Goal: Task Accomplishment & Management: Use online tool/utility

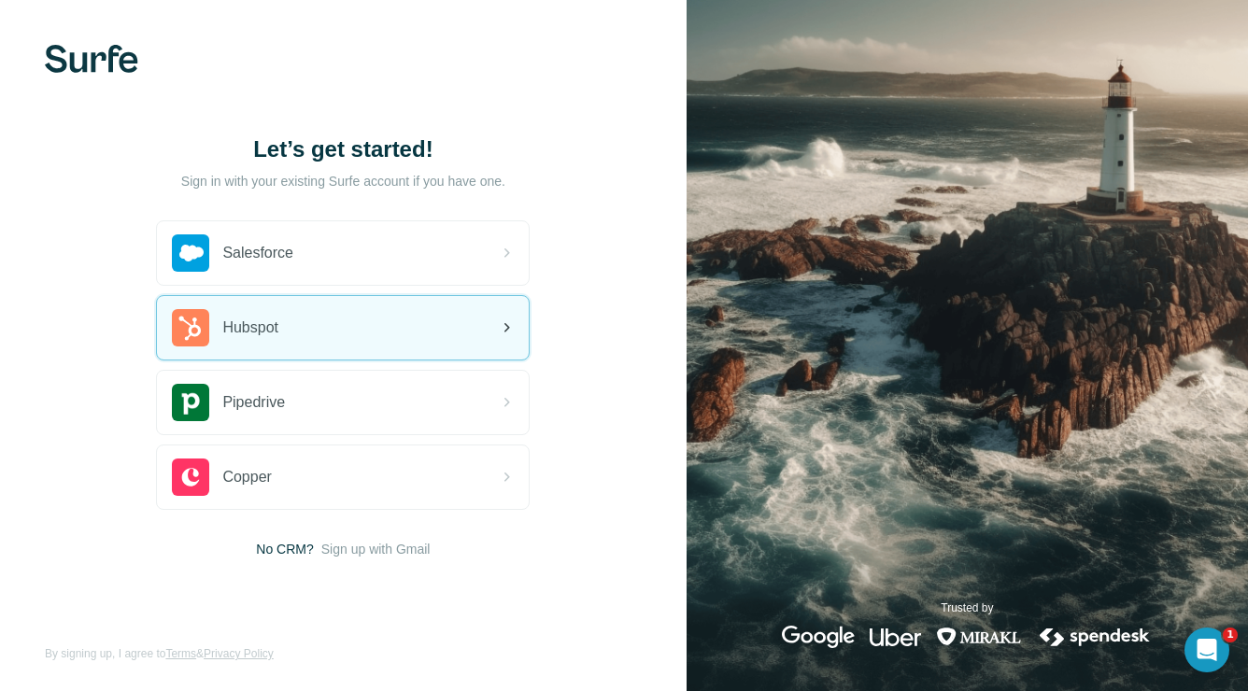
click at [278, 320] on span "Hubspot" at bounding box center [250, 328] width 56 height 22
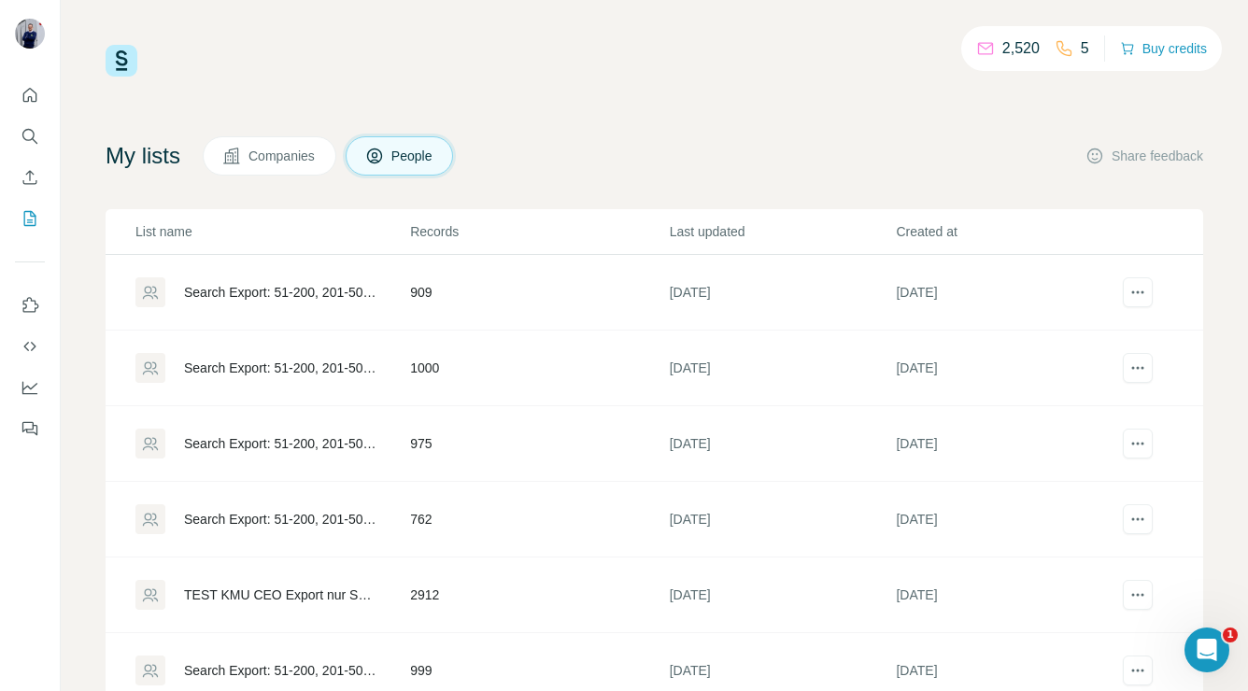
click at [273, 294] on div "Search Export: 51-200, 201-500, Privately Held, Unternehmensinhaber, Gesch%C3%A…" at bounding box center [281, 292] width 194 height 19
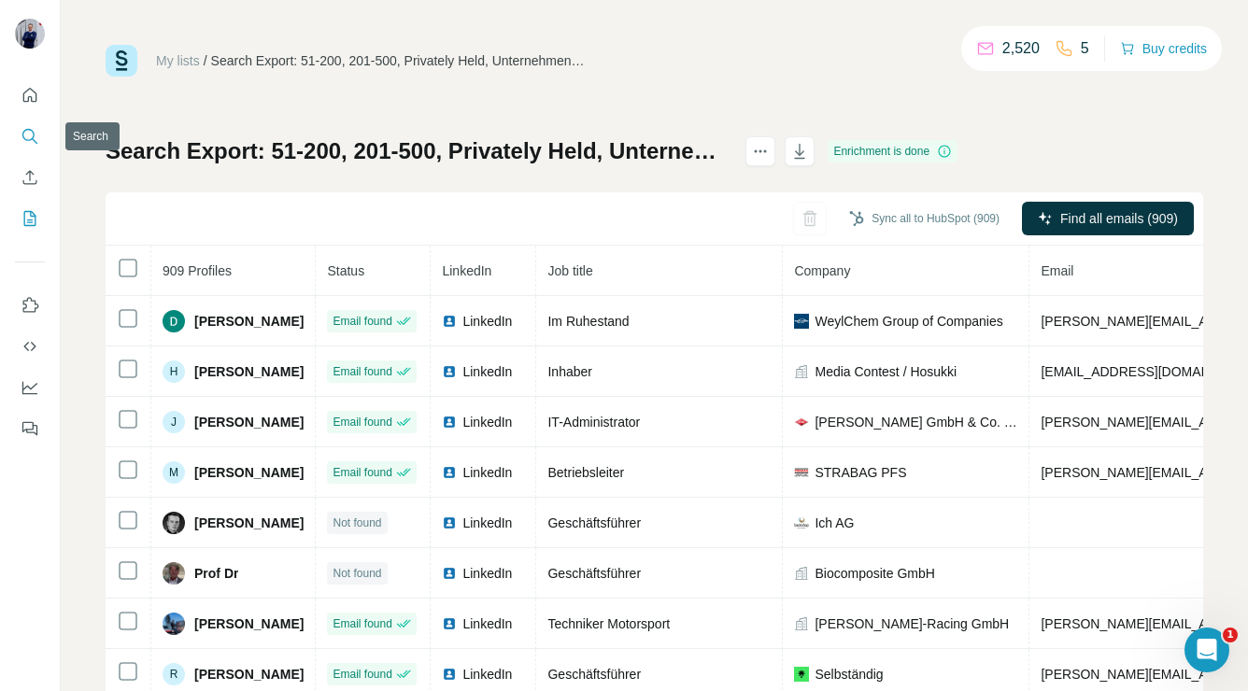
click at [35, 143] on icon "Search" at bounding box center [30, 136] width 19 height 19
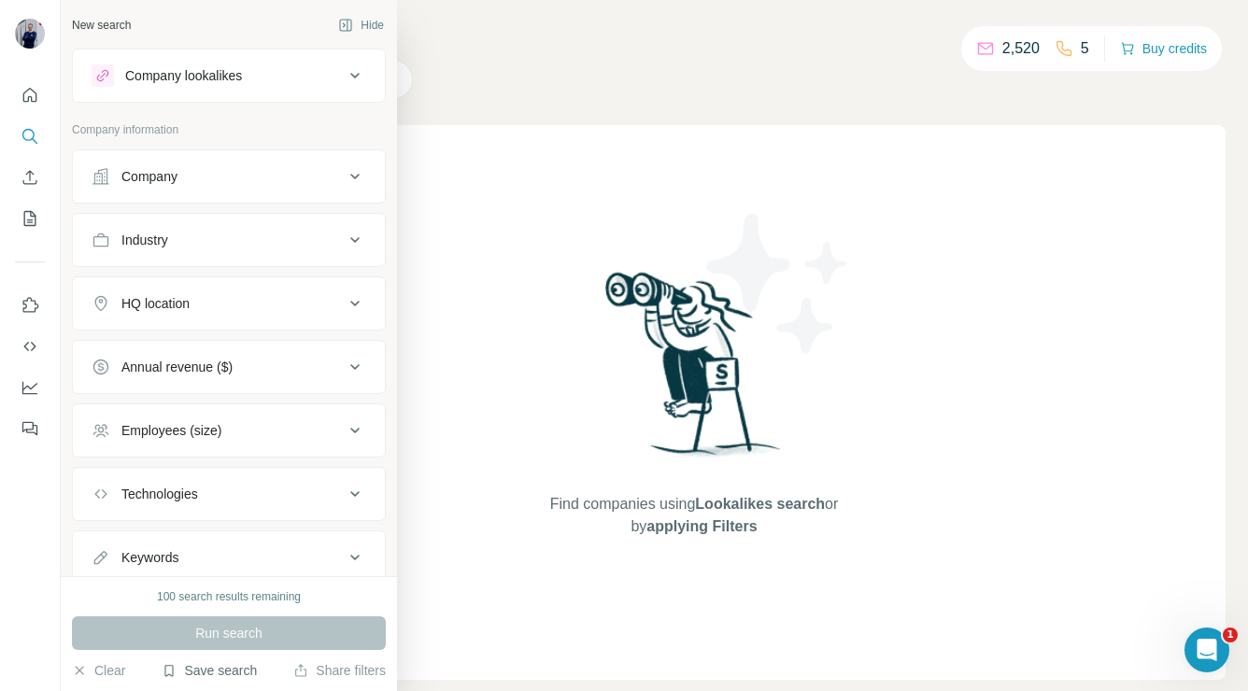
click at [210, 661] on button "Save search" at bounding box center [209, 670] width 95 height 19
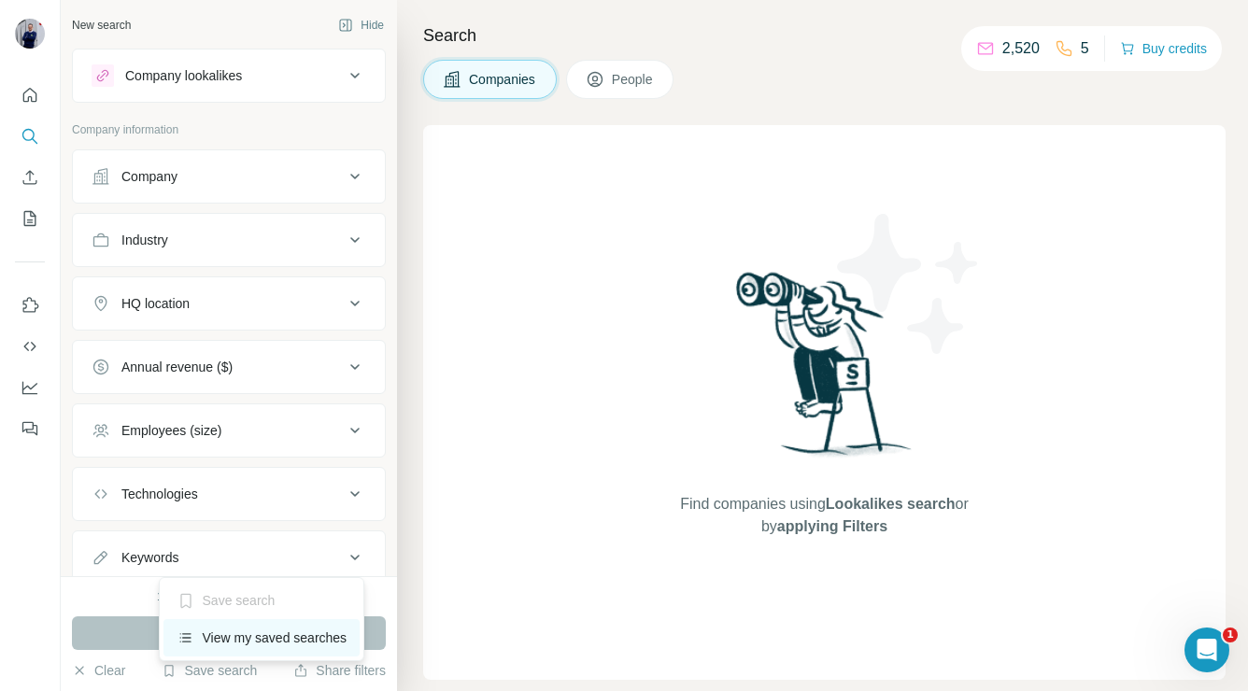
click at [266, 650] on div "View my saved searches" at bounding box center [261, 637] width 197 height 37
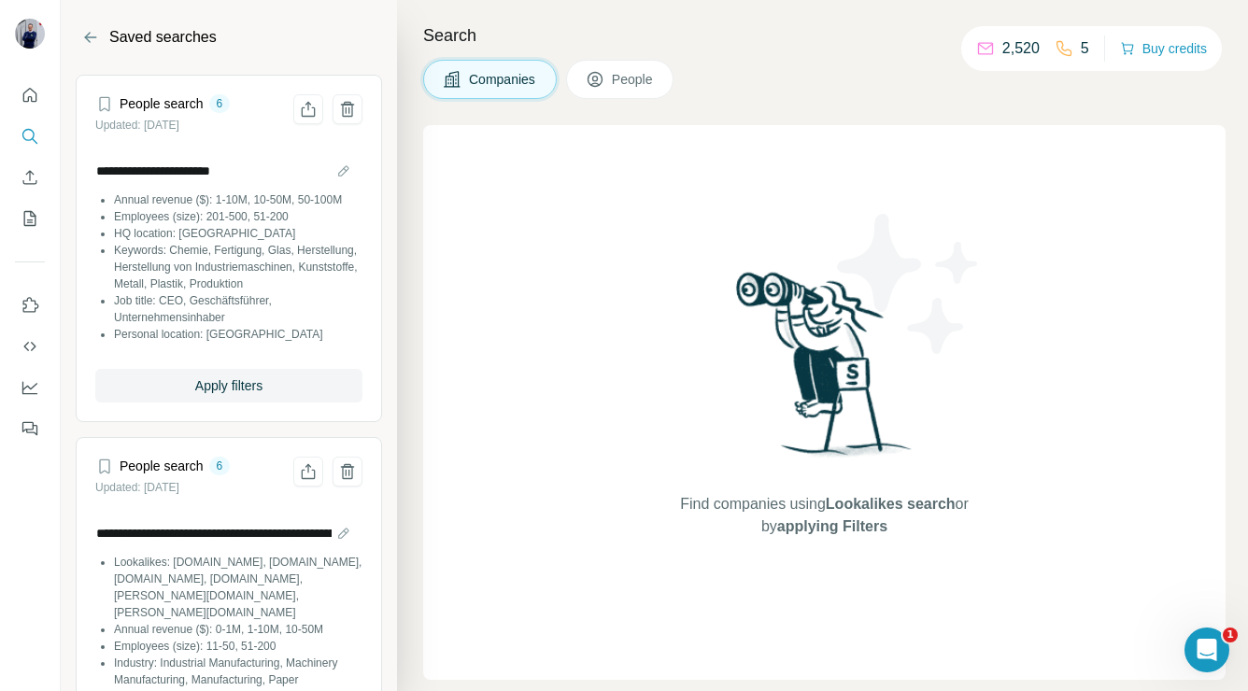
click at [288, 603] on li "Lookalikes: [DOMAIN_NAME], [DOMAIN_NAME], [DOMAIN_NAME], [DOMAIN_NAME], [PERSON…" at bounding box center [238, 587] width 248 height 67
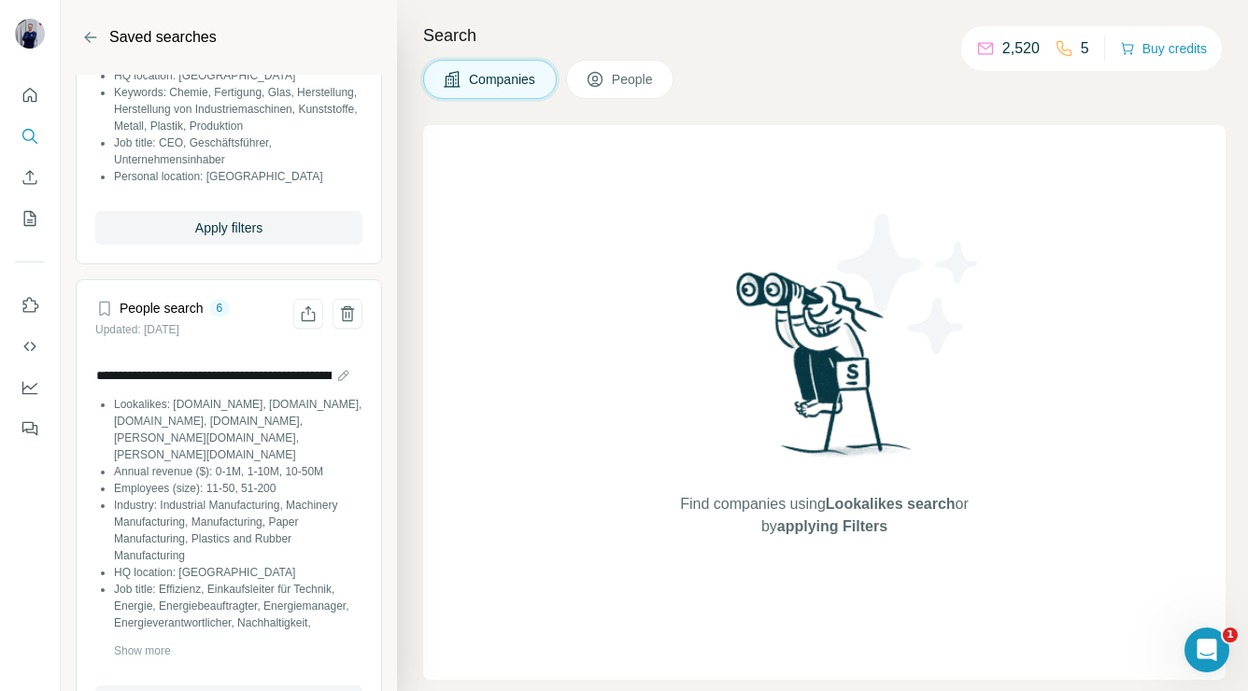
scroll to position [160, 0]
click at [135, 316] on h4 "People search" at bounding box center [162, 306] width 84 height 19
click at [101, 316] on icon at bounding box center [104, 306] width 19 height 19
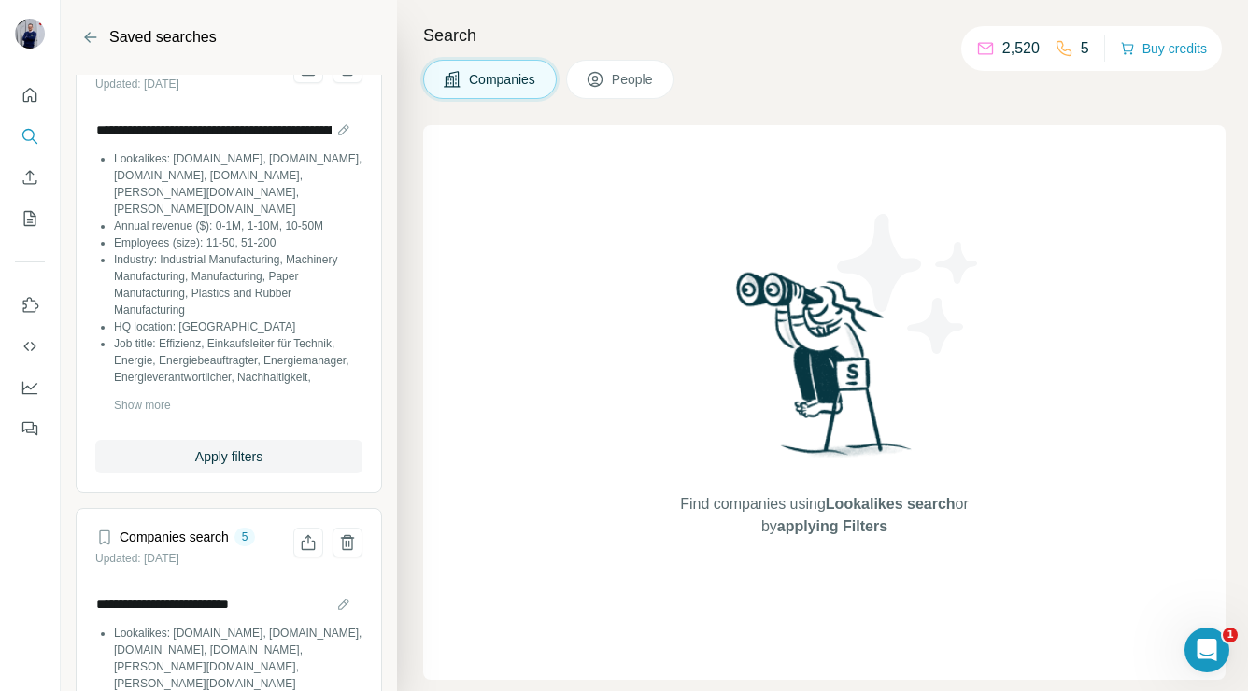
scroll to position [409, 0]
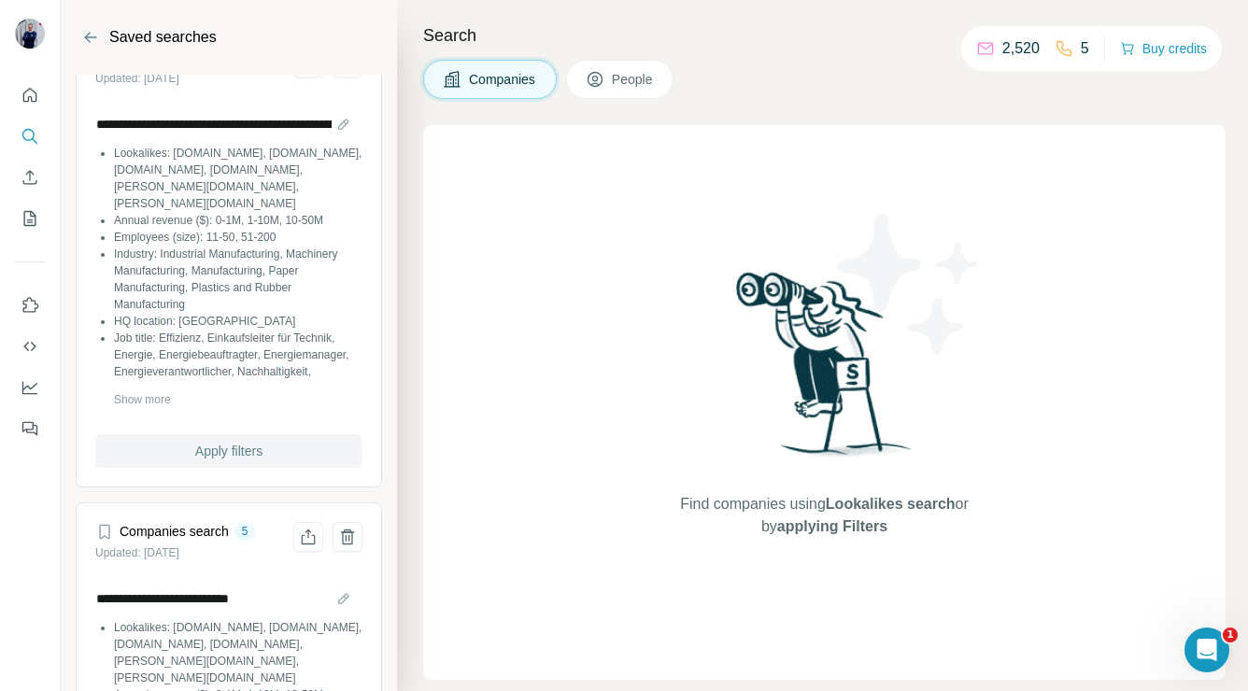
click at [216, 449] on button "Apply filters" at bounding box center [228, 451] width 267 height 34
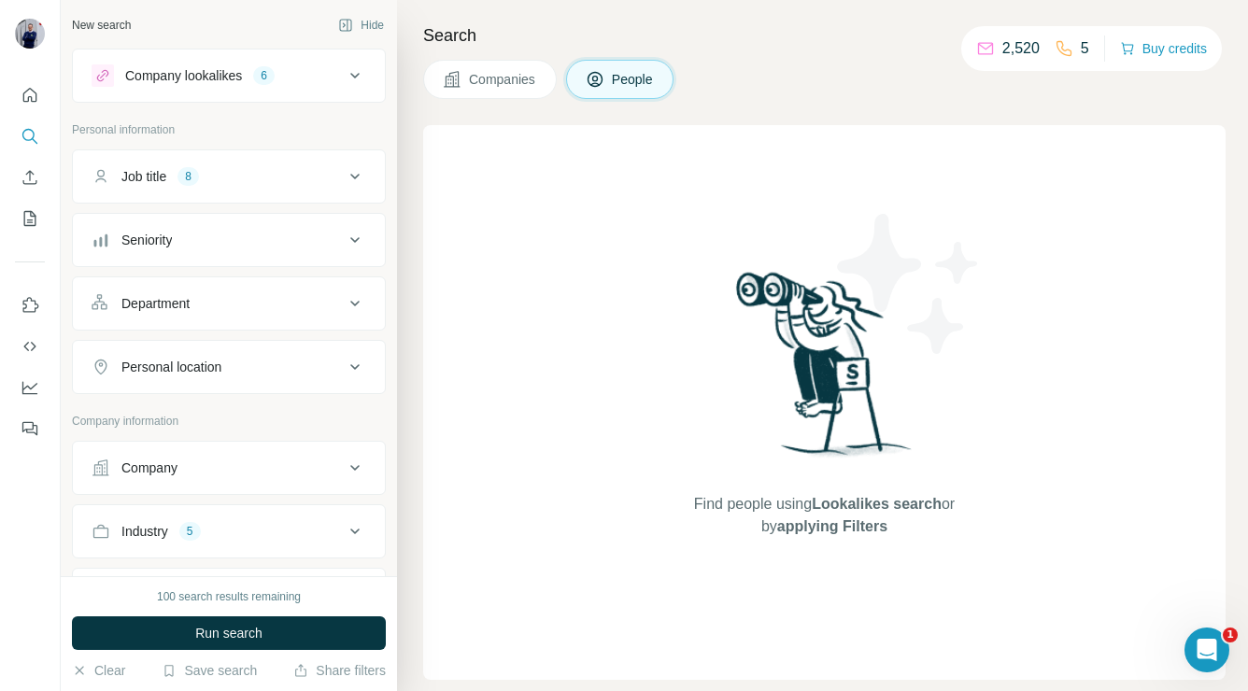
click at [1062, 47] on icon at bounding box center [1064, 48] width 19 height 19
click at [249, 177] on div "Job title 8" at bounding box center [218, 176] width 252 height 19
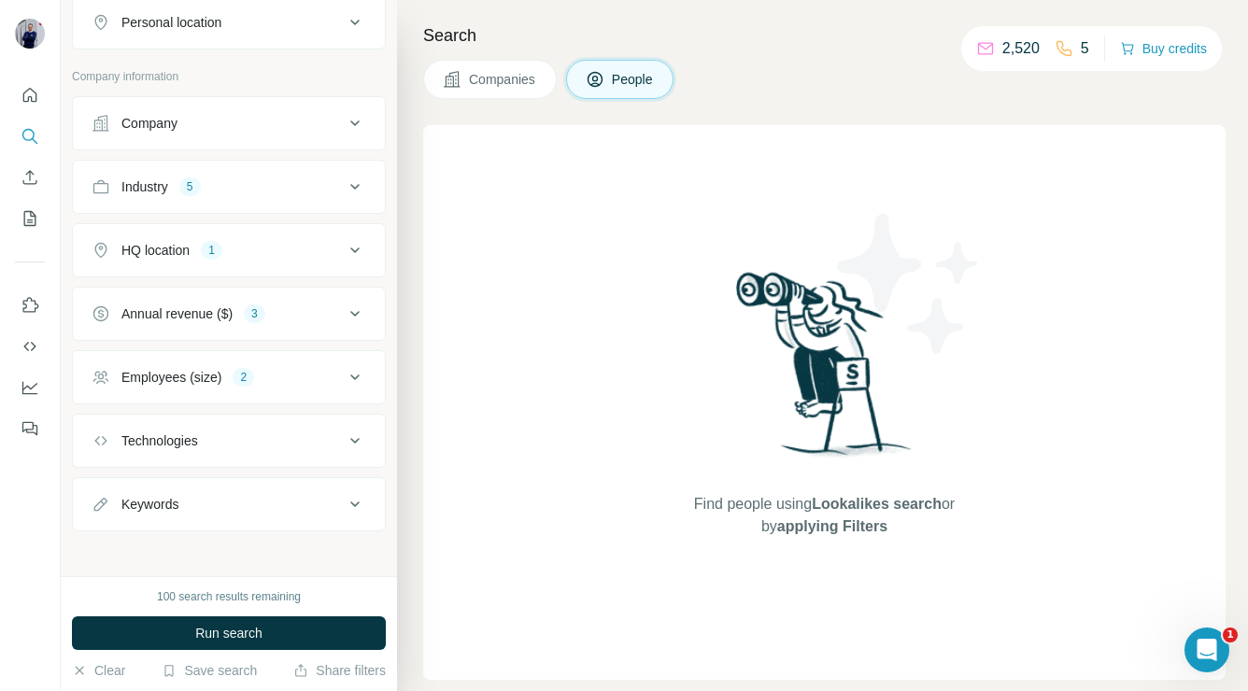
scroll to position [607, 0]
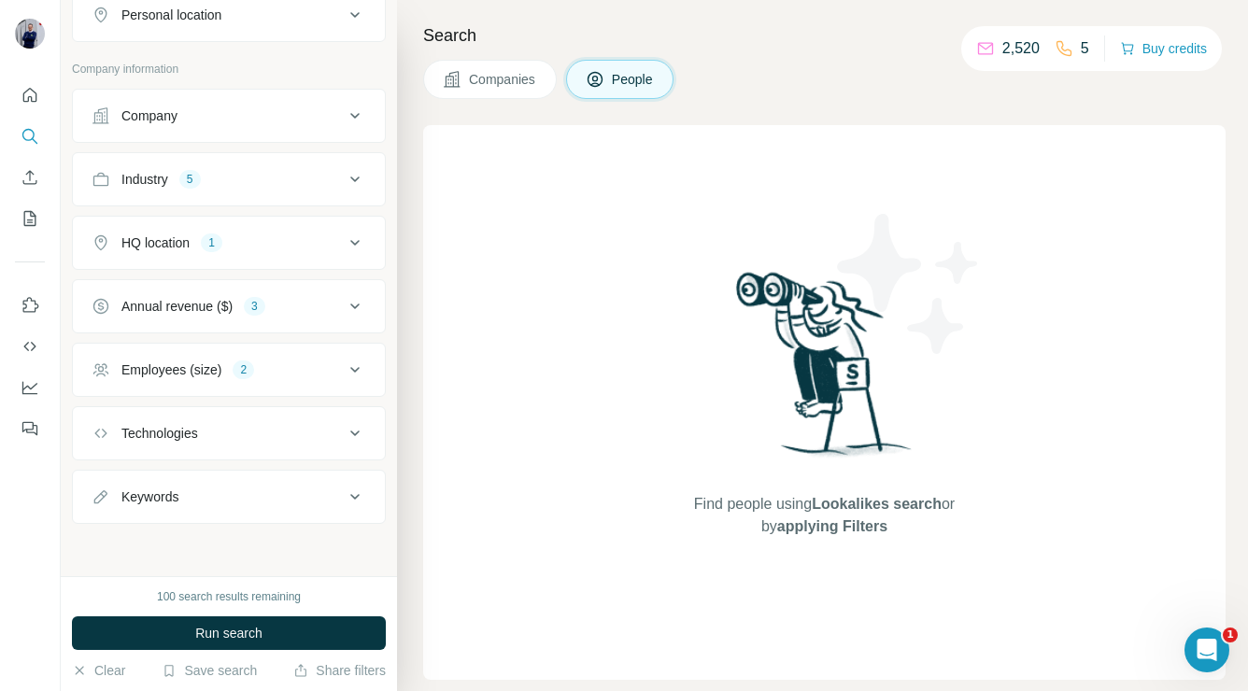
click at [291, 380] on button "Employees (size) 2" at bounding box center [229, 370] width 312 height 45
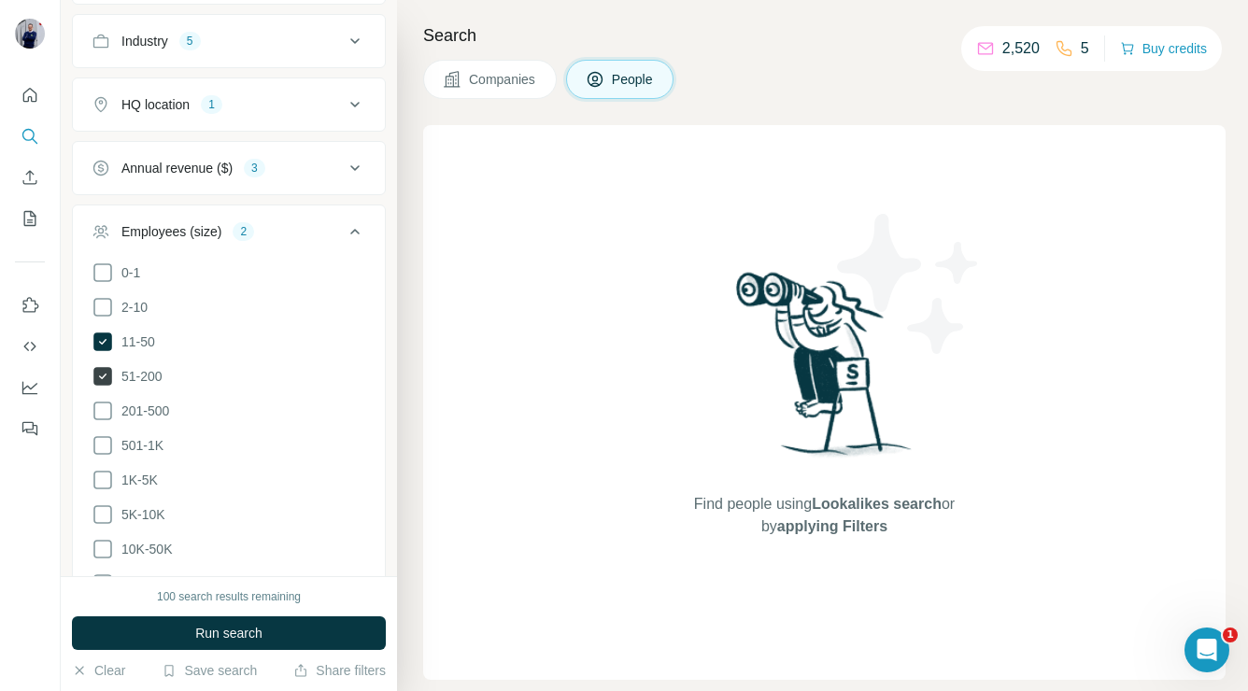
scroll to position [751, 0]
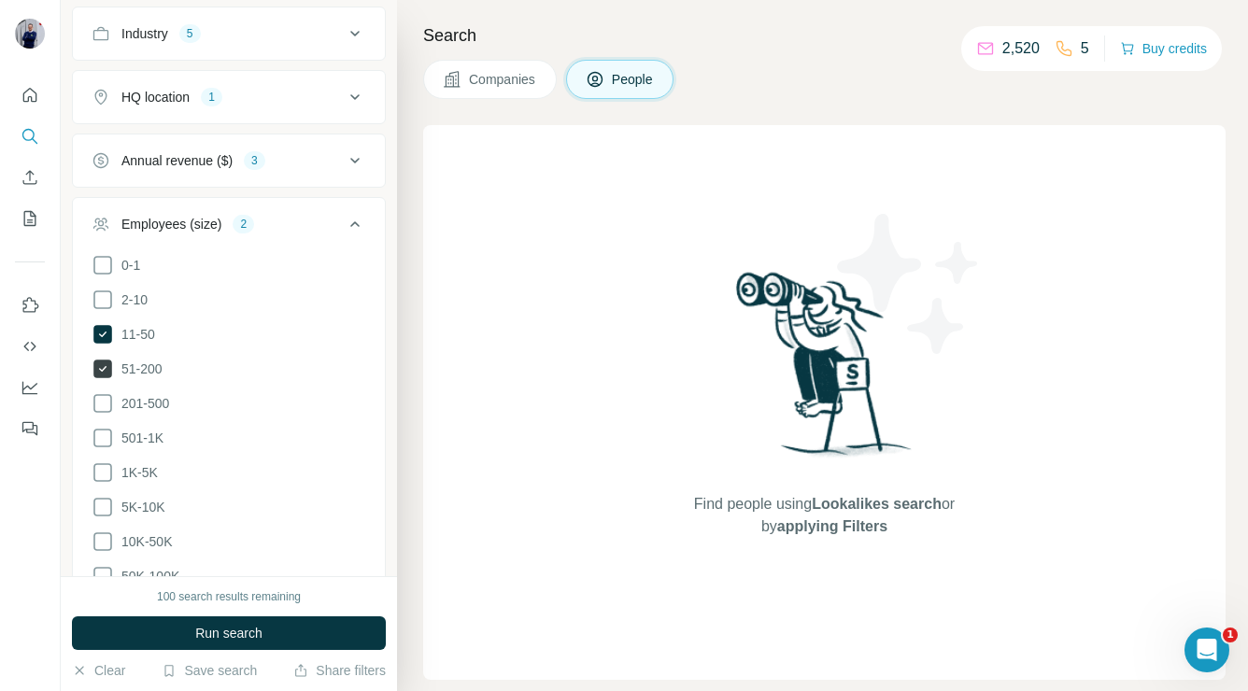
click at [104, 366] on icon at bounding box center [102, 369] width 19 height 19
click at [106, 331] on icon at bounding box center [102, 334] width 19 height 19
click at [102, 393] on icon at bounding box center [103, 403] width 22 height 22
click at [102, 435] on icon at bounding box center [103, 438] width 22 height 22
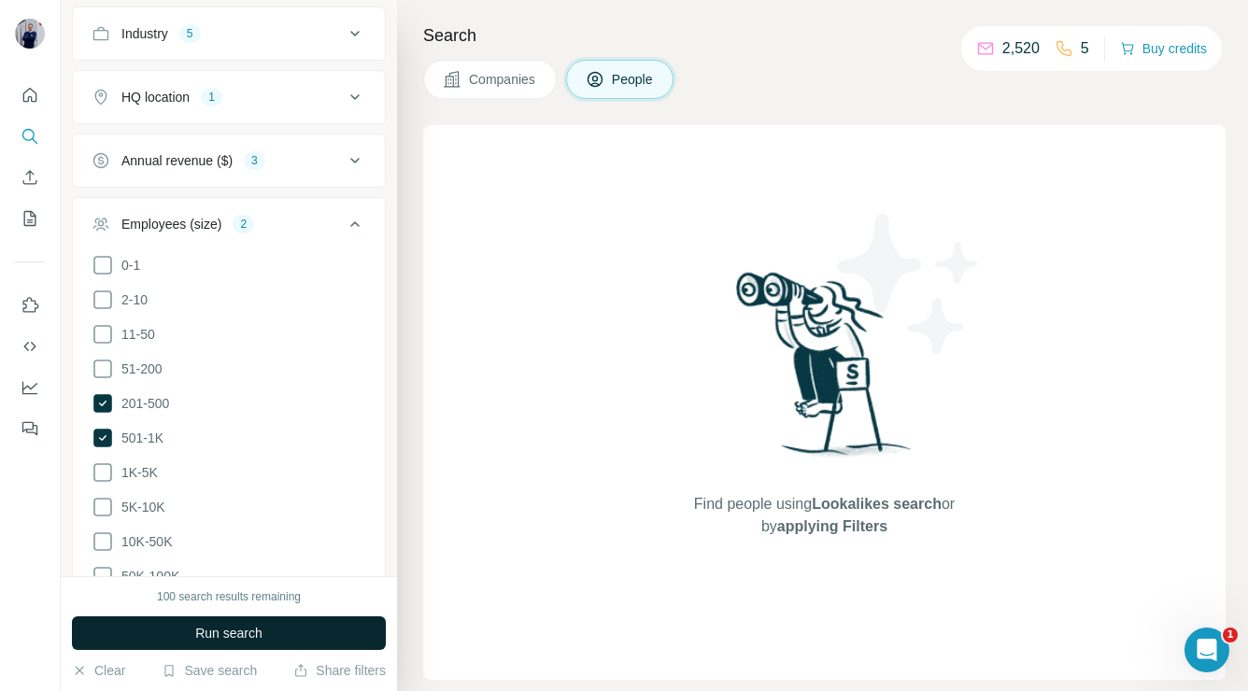
click at [205, 626] on span "Run search" at bounding box center [228, 633] width 67 height 19
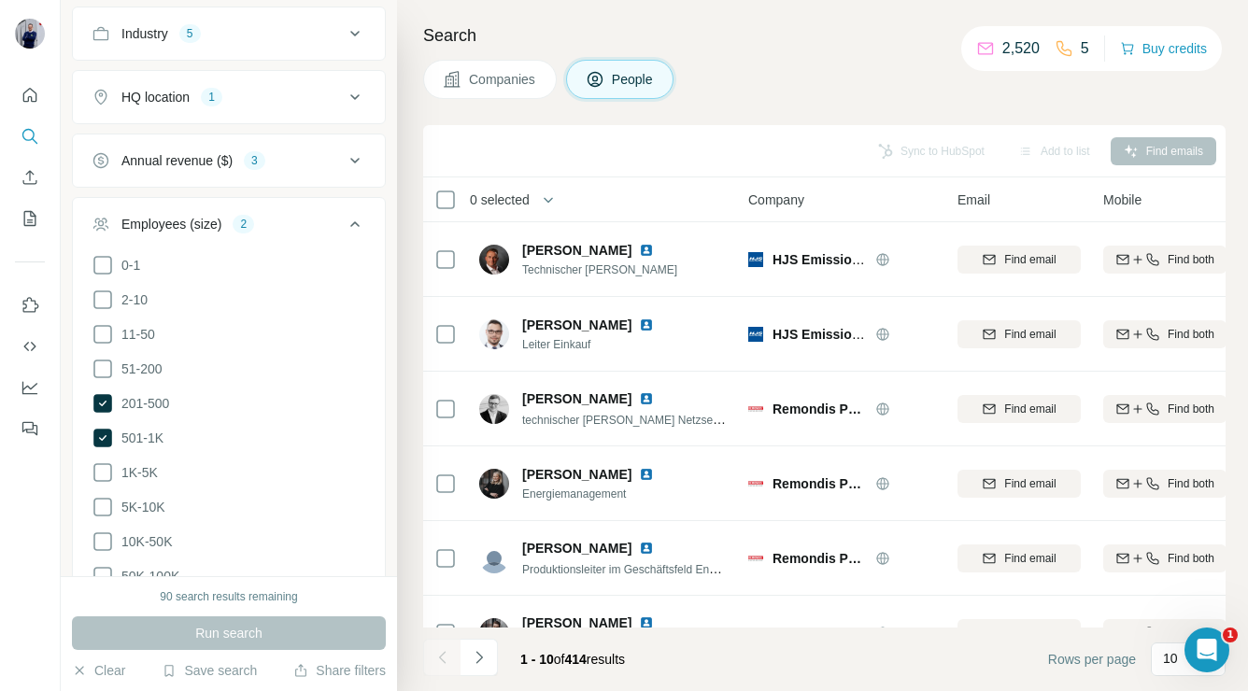
click at [518, 191] on span "0 selected" at bounding box center [500, 200] width 60 height 19
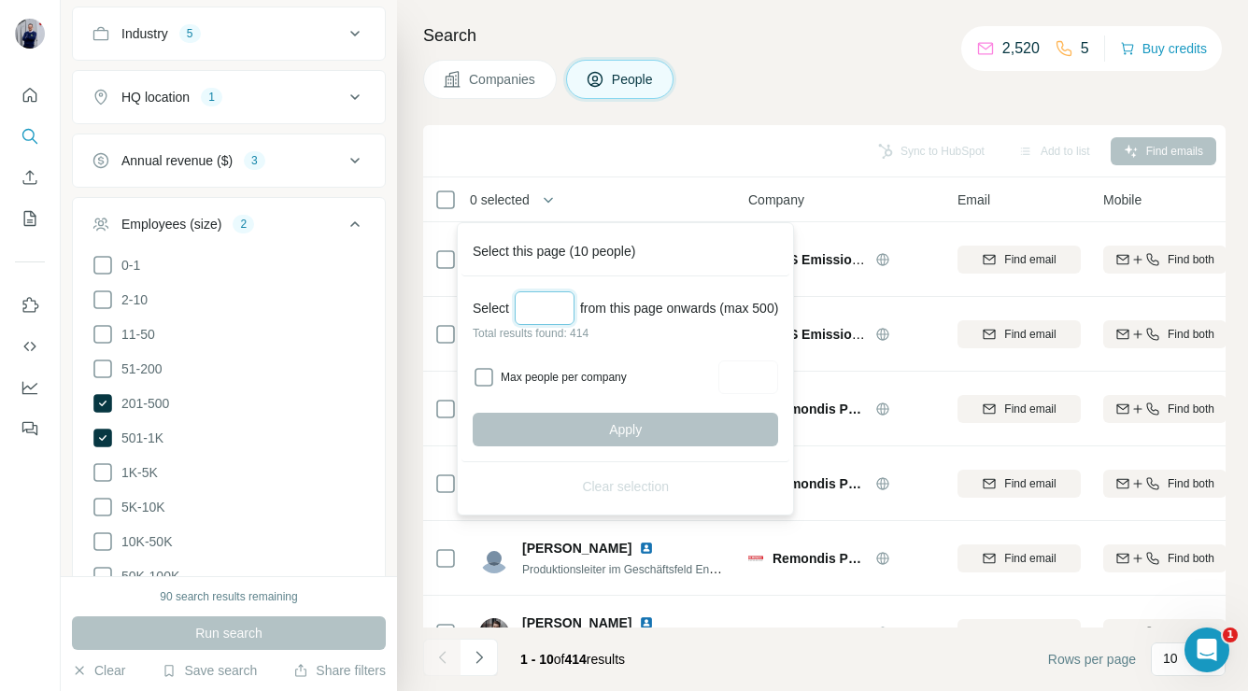
click at [554, 307] on input "Select a number (up to 500)" at bounding box center [545, 308] width 60 height 34
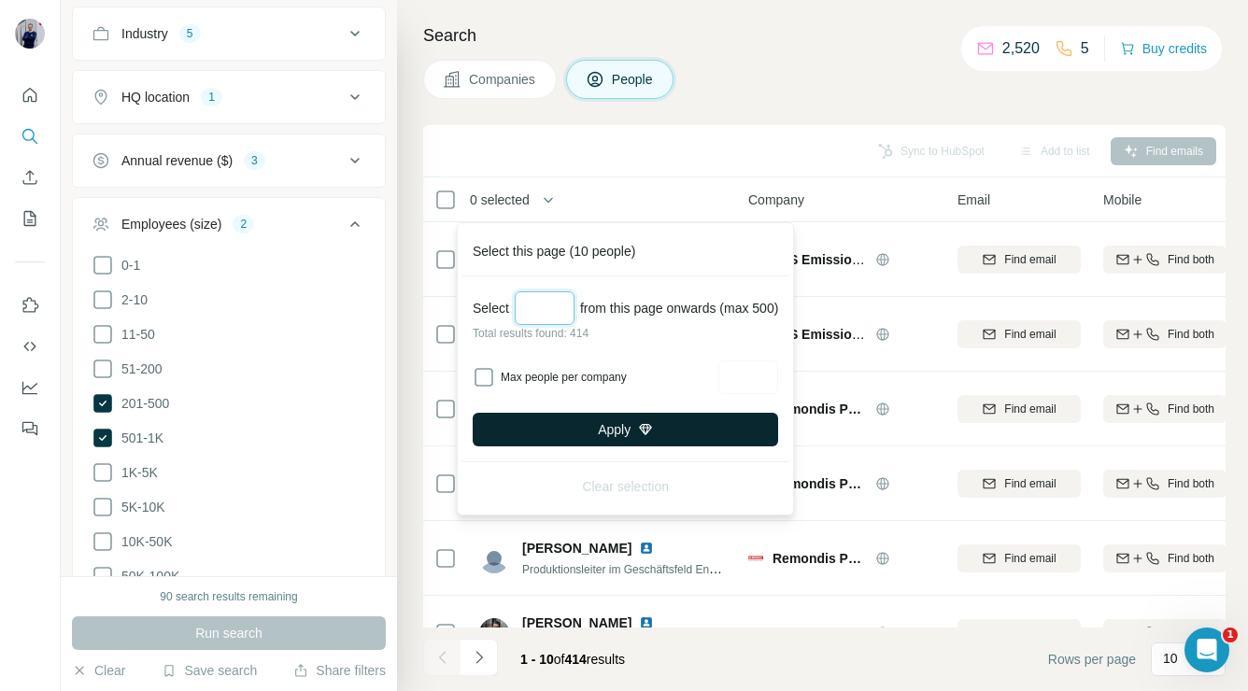
type input "*"
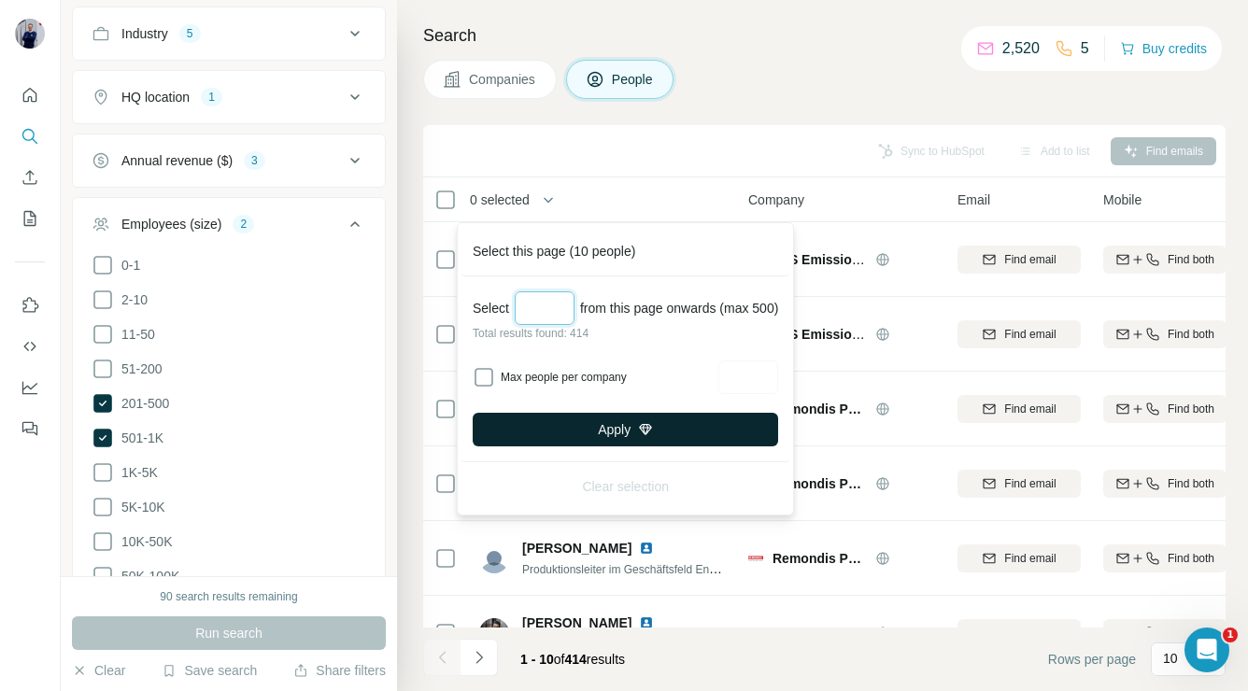
type input "*"
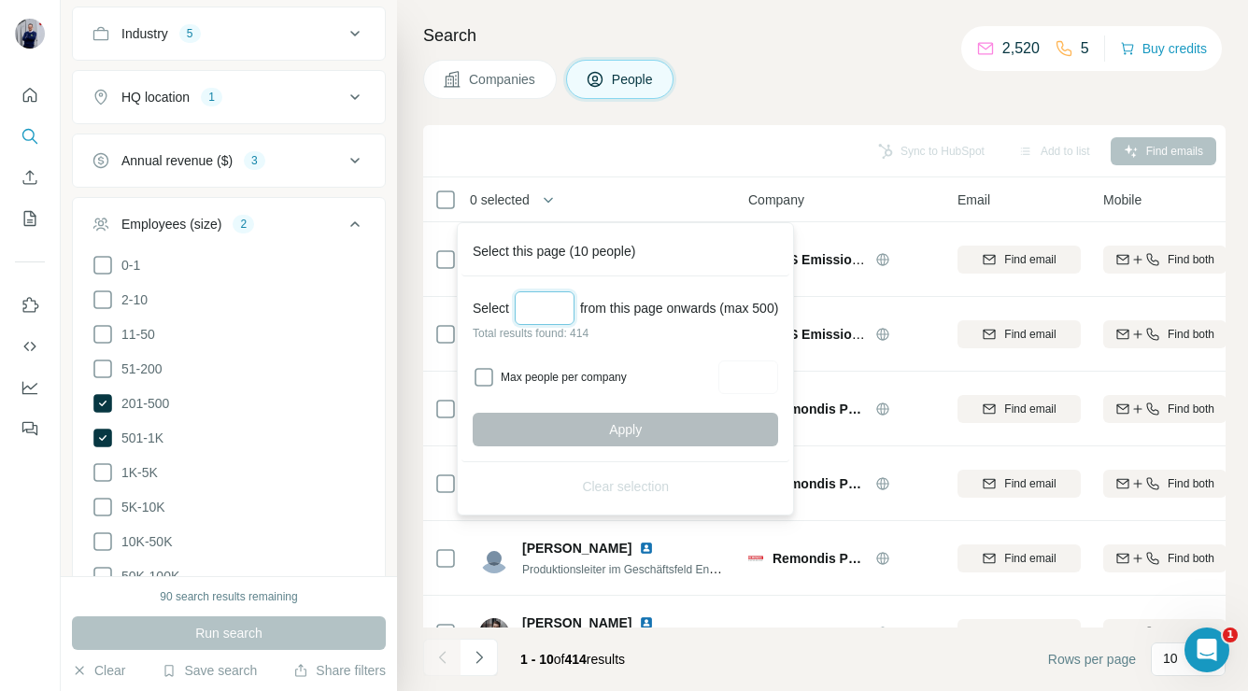
type input "***"
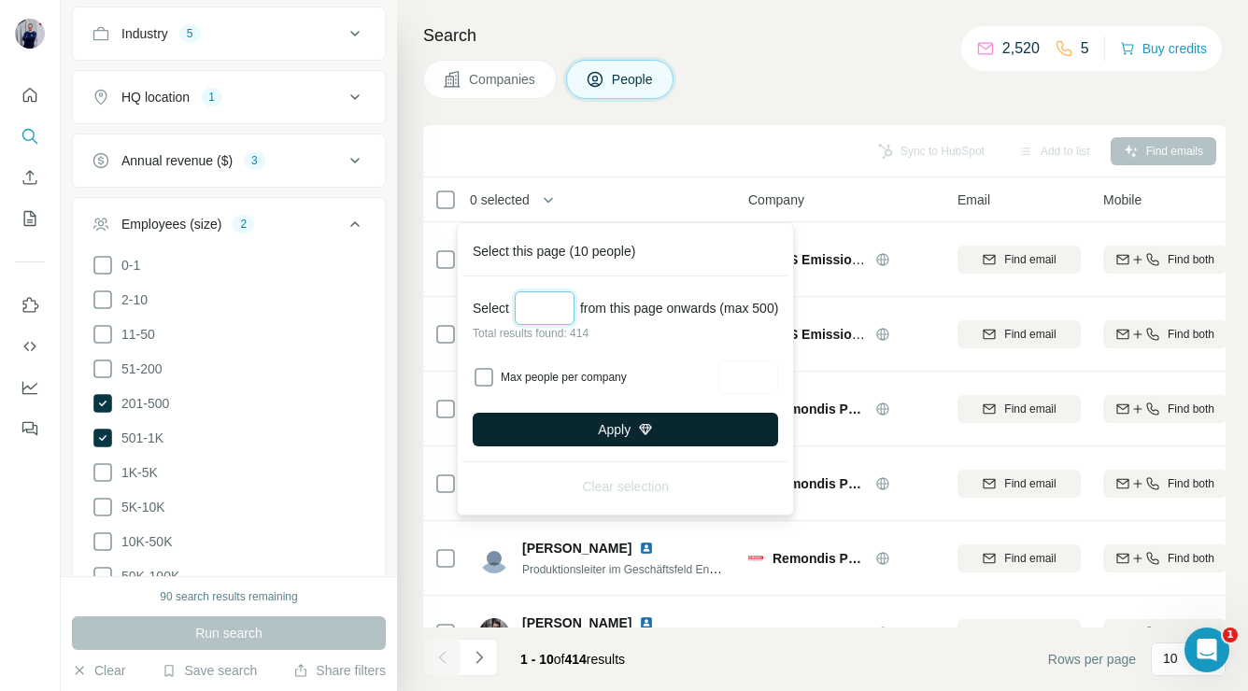
type input "*"
type input "***"
click at [645, 439] on button "Apply" at bounding box center [625, 430] width 305 height 34
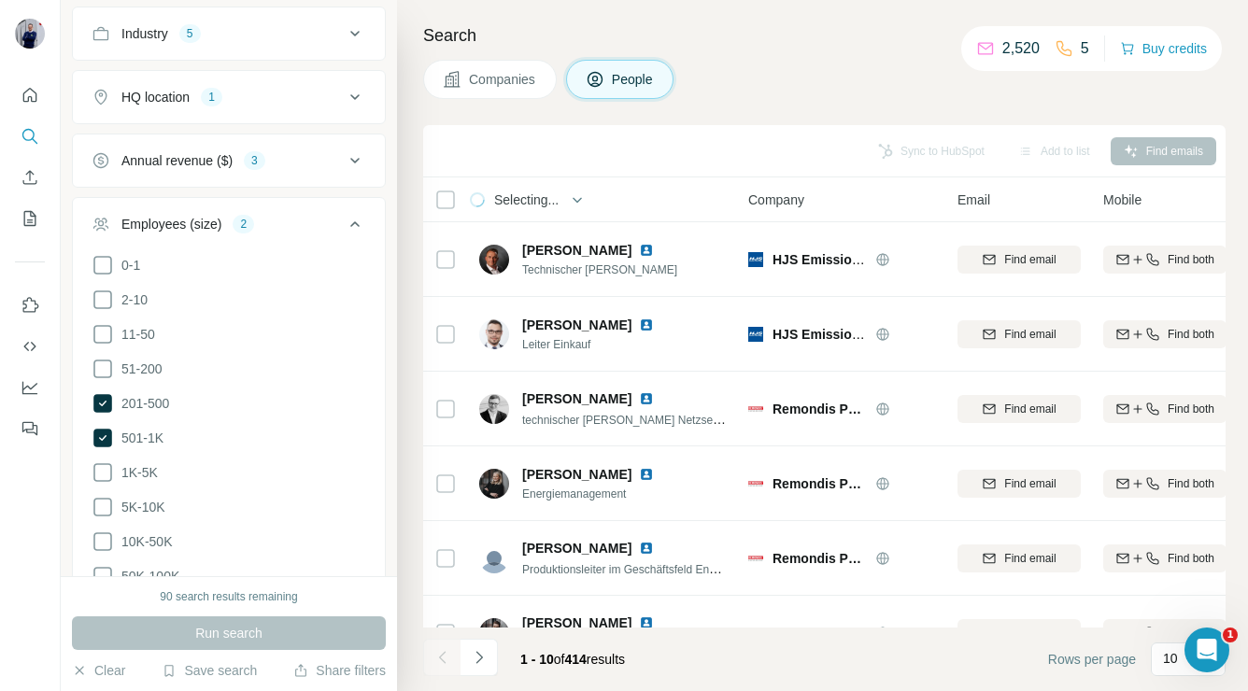
click at [565, 187] on th "Selecting..." at bounding box center [572, 199] width 299 height 45
click at [565, 195] on button "button" at bounding box center [577, 199] width 37 height 37
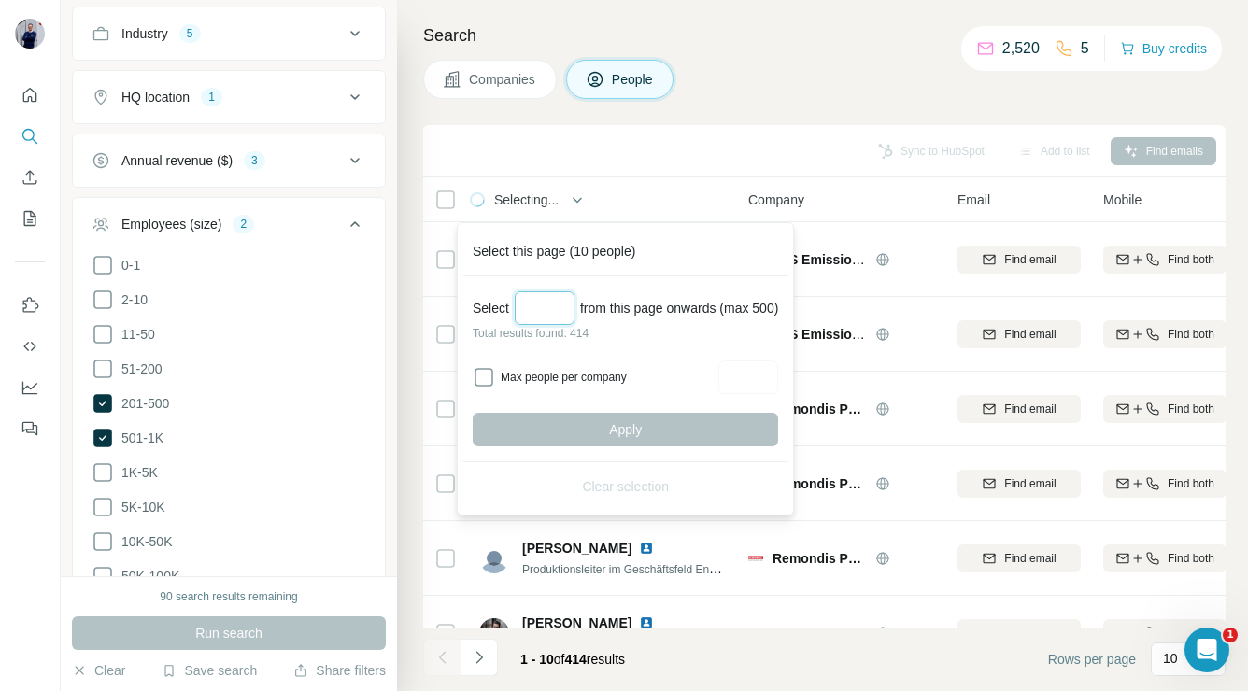
click at [552, 315] on input "Select a number (up to 500)" at bounding box center [545, 308] width 60 height 34
click at [539, 377] on label "Max people per company" at bounding box center [607, 377] width 212 height 17
click at [554, 306] on input "Select a number (up to 500)" at bounding box center [545, 308] width 60 height 34
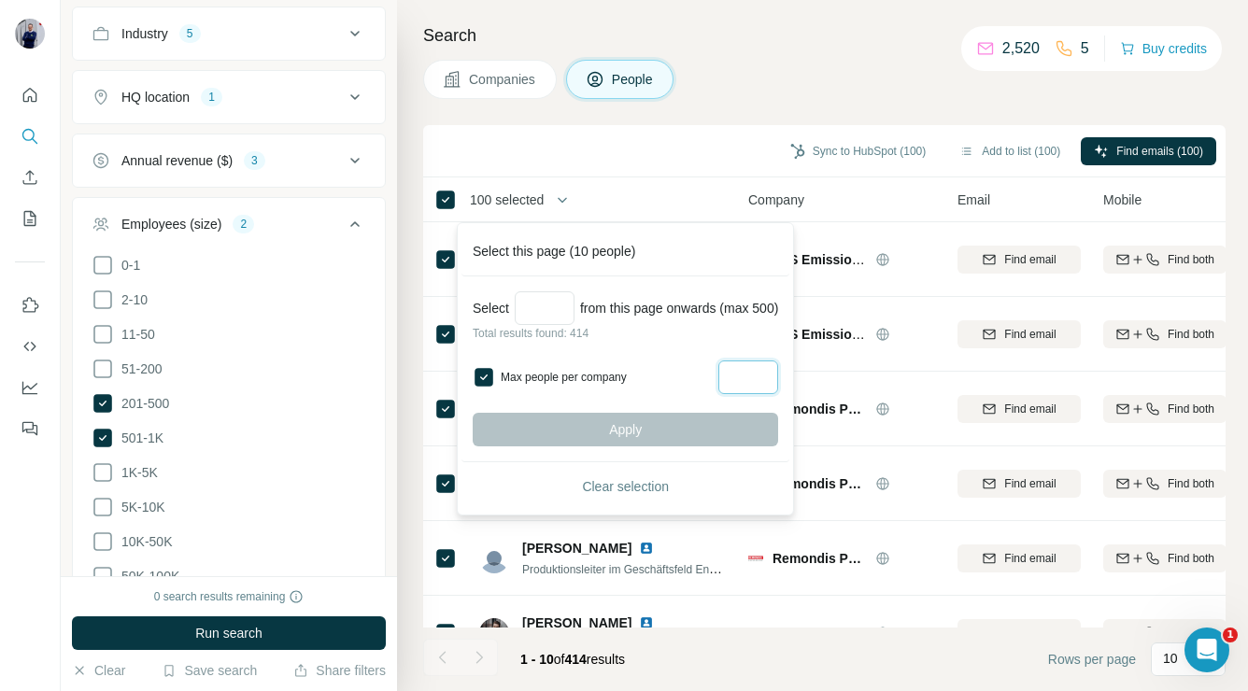
click at [744, 366] on input "Max people per company" at bounding box center [748, 378] width 60 height 34
type input "*"
click at [569, 327] on p "Total results found: 414" at bounding box center [625, 333] width 305 height 17
click at [547, 308] on input "Select a number (up to 500)" at bounding box center [545, 308] width 60 height 34
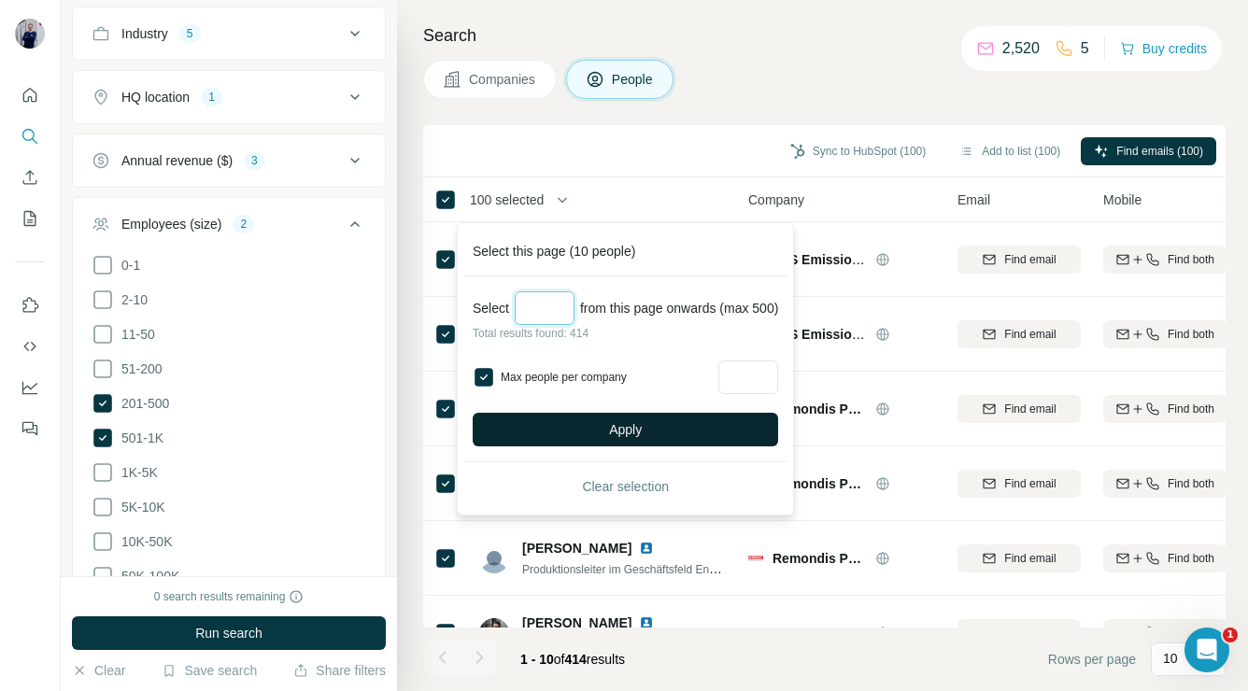
type input "***"
click at [633, 433] on span "Apply" at bounding box center [625, 429] width 33 height 19
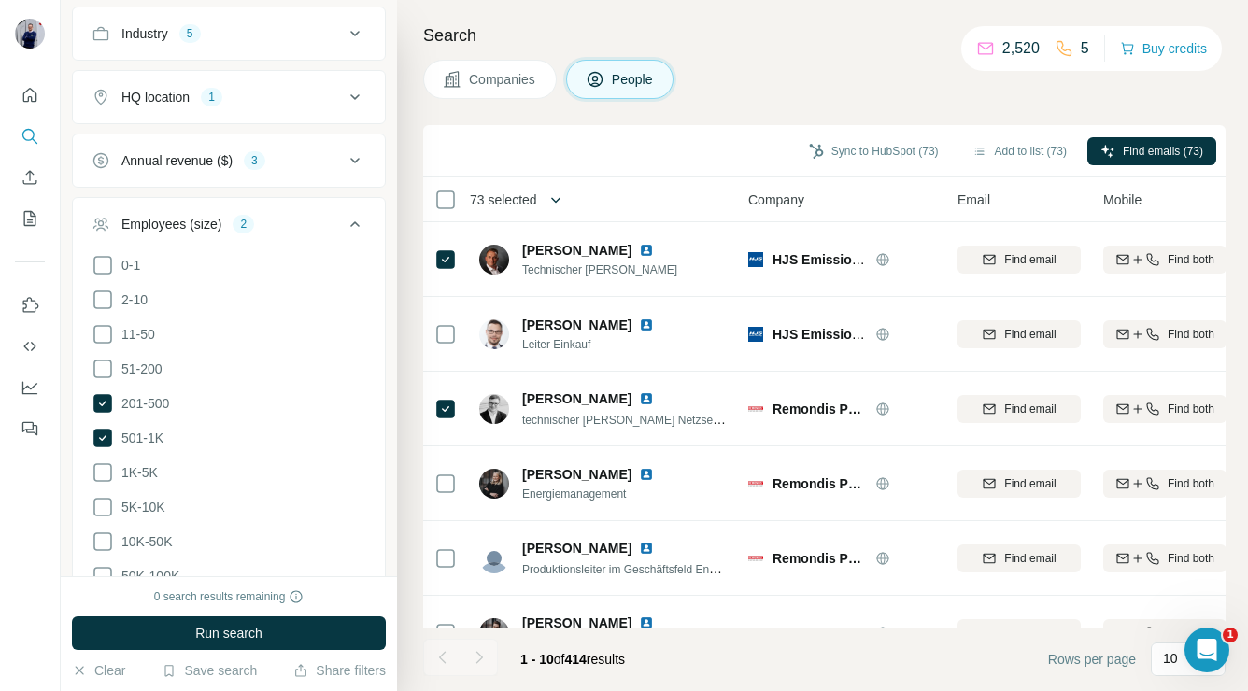
click at [549, 197] on button "button" at bounding box center [555, 199] width 37 height 37
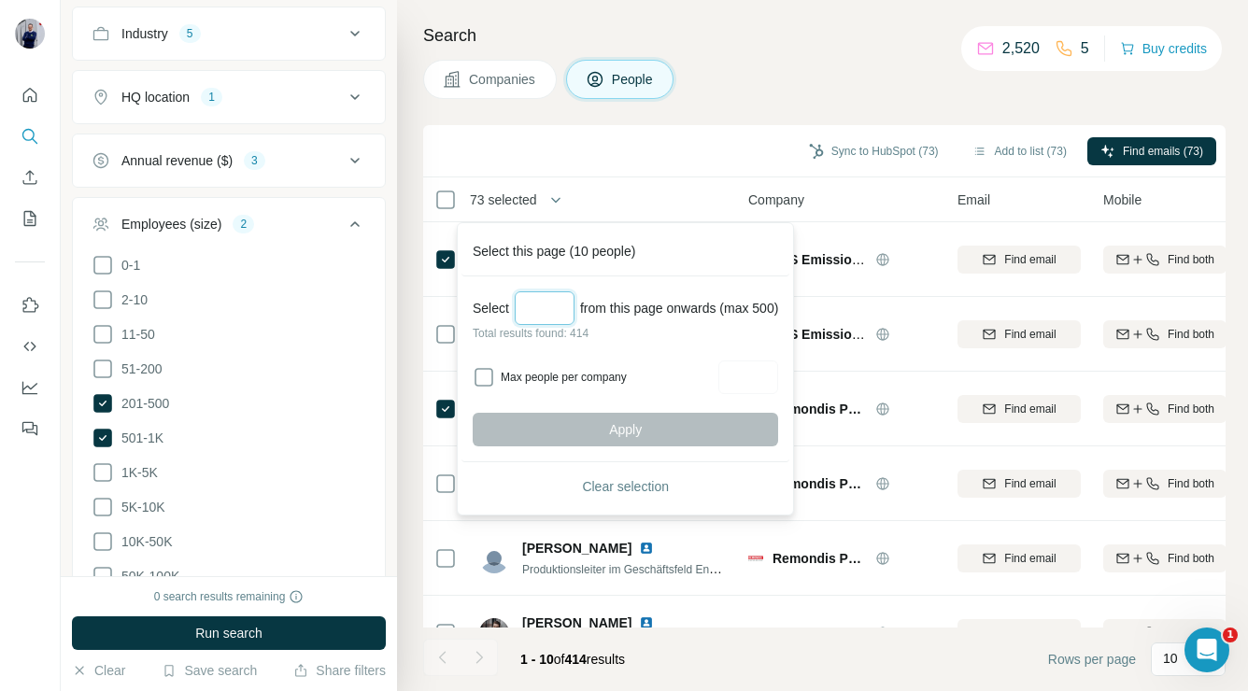
click at [551, 308] on input "Select a number (up to 500)" at bounding box center [545, 308] width 60 height 34
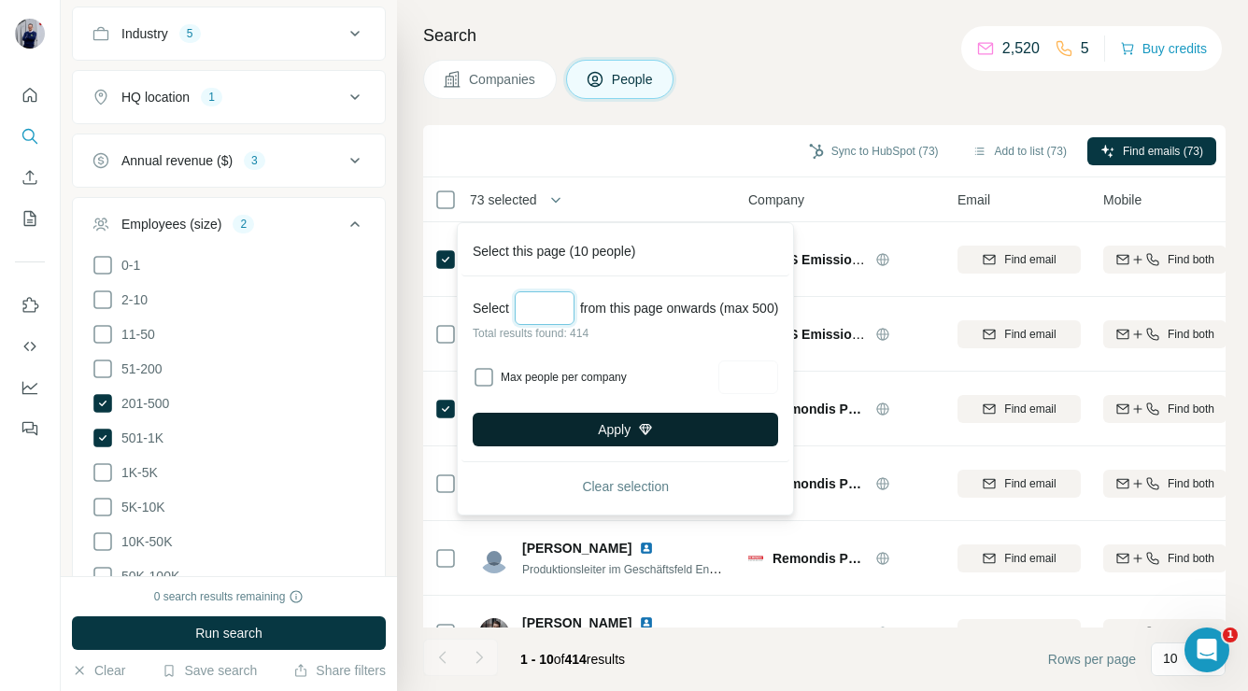
type input "***"
click at [602, 220] on th "73 selected" at bounding box center [572, 199] width 299 height 45
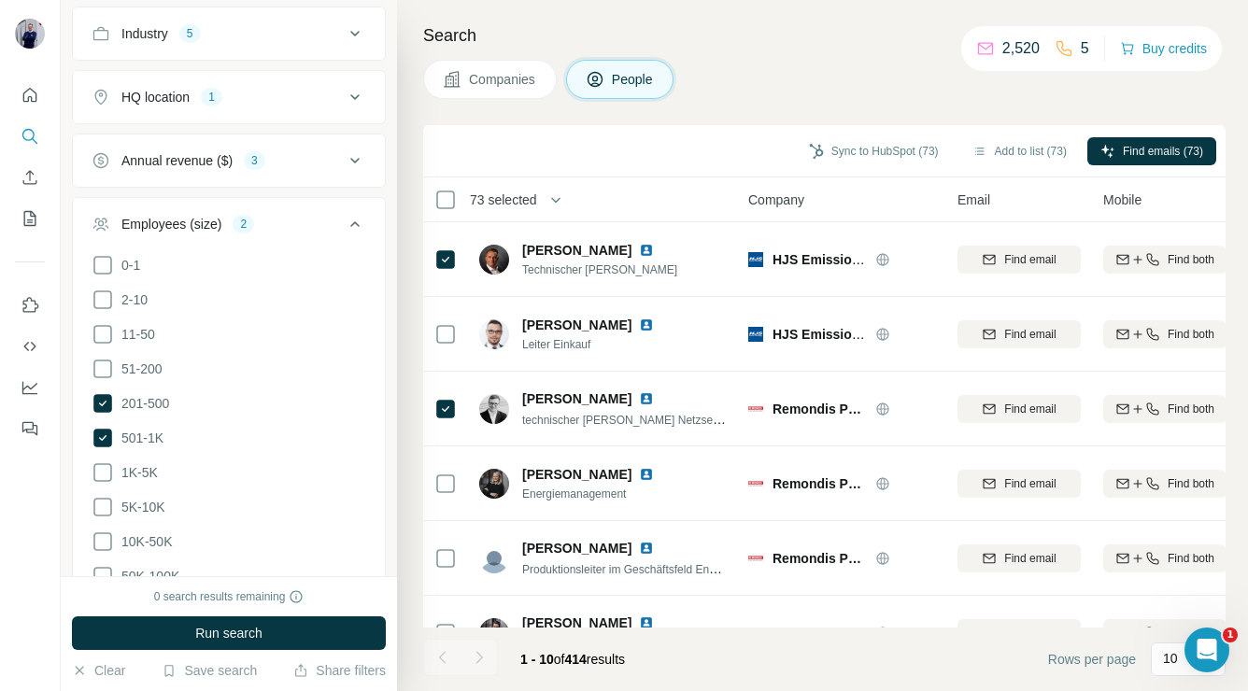
click at [646, 157] on div "Sync to HubSpot (73) Add to list (73) Find emails (73)" at bounding box center [825, 151] width 784 height 33
click at [1001, 152] on button "Add to list (73)" at bounding box center [1019, 151] width 121 height 28
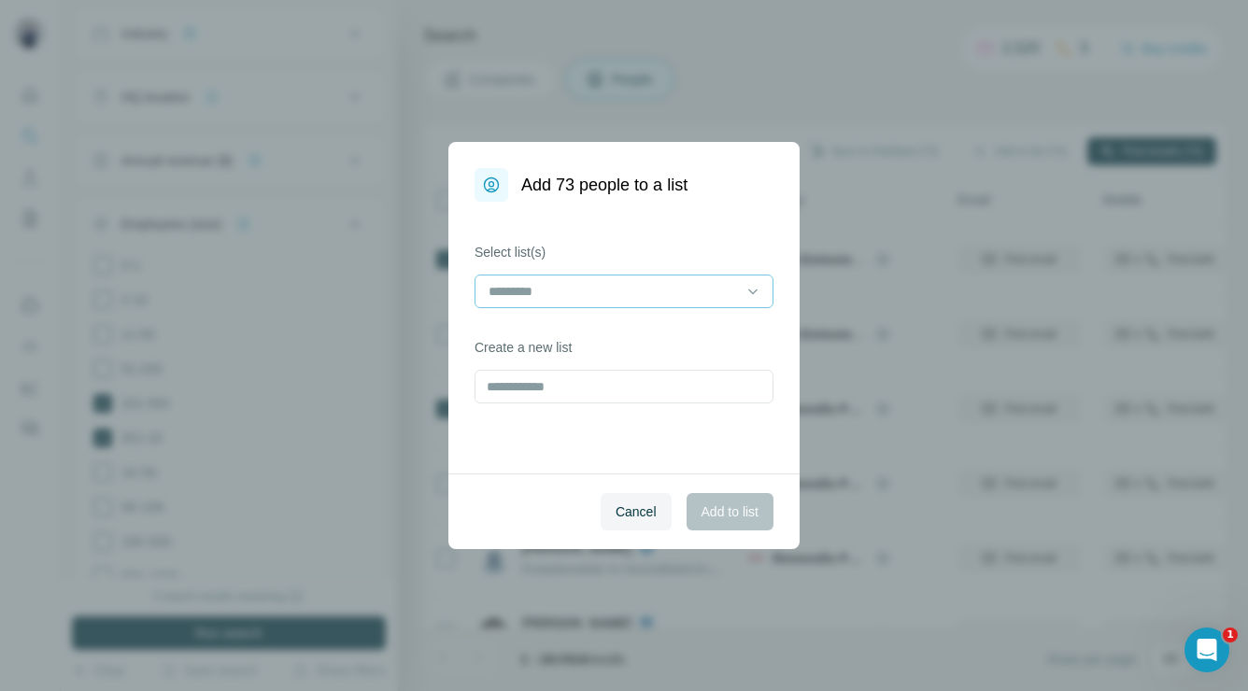
click at [619, 291] on input at bounding box center [613, 291] width 252 height 21
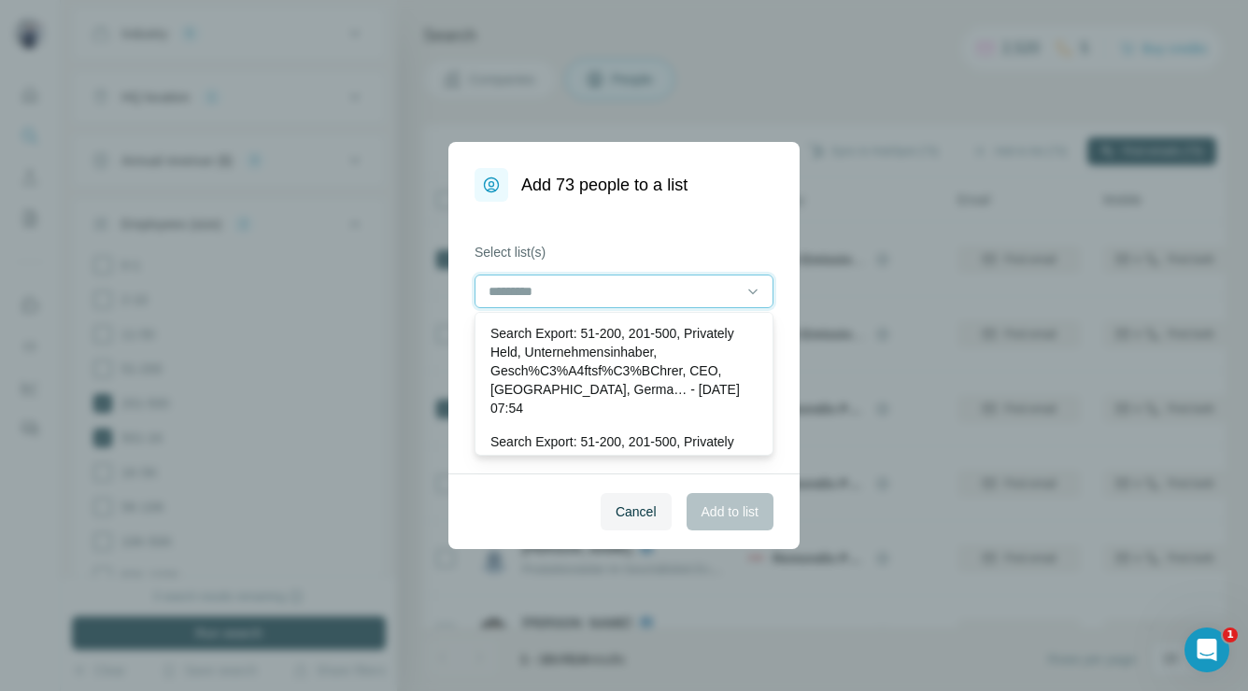
click at [624, 293] on input at bounding box center [613, 291] width 252 height 21
click at [464, 362] on div "Select list(s) Create a new list" at bounding box center [623, 338] width 351 height 272
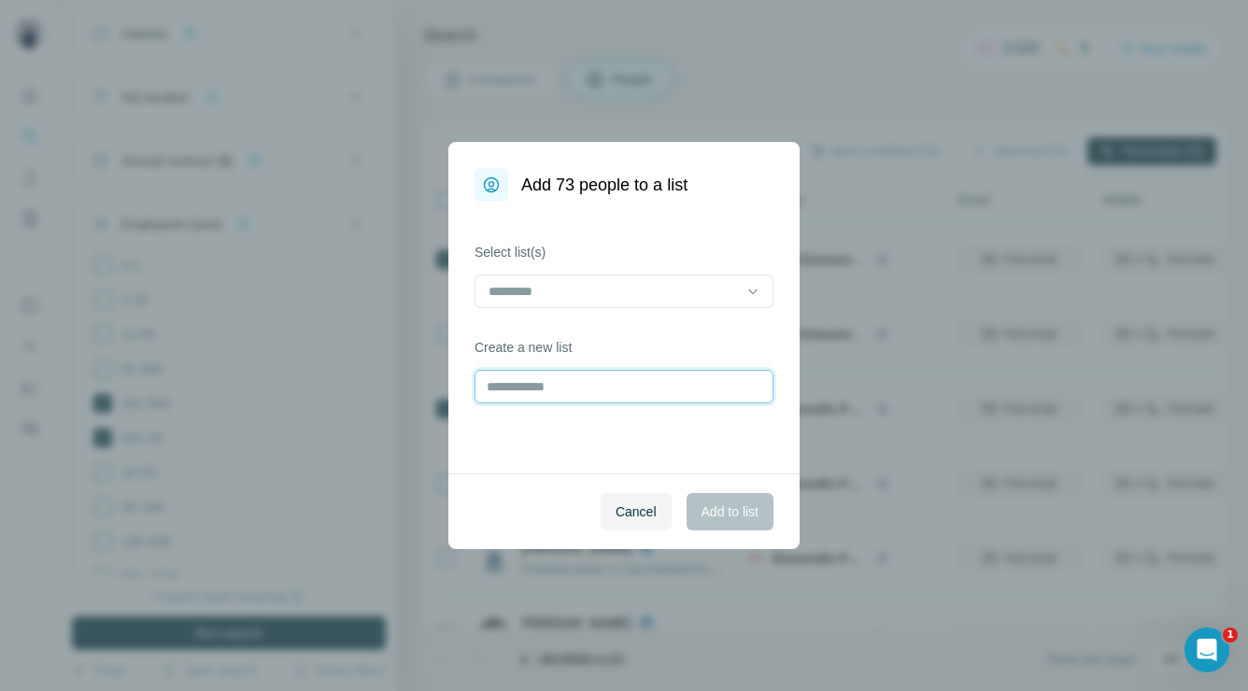
click at [576, 380] on input "text" at bounding box center [624, 387] width 299 height 34
type input "**********"
click at [738, 507] on span "Add to list" at bounding box center [730, 512] width 57 height 19
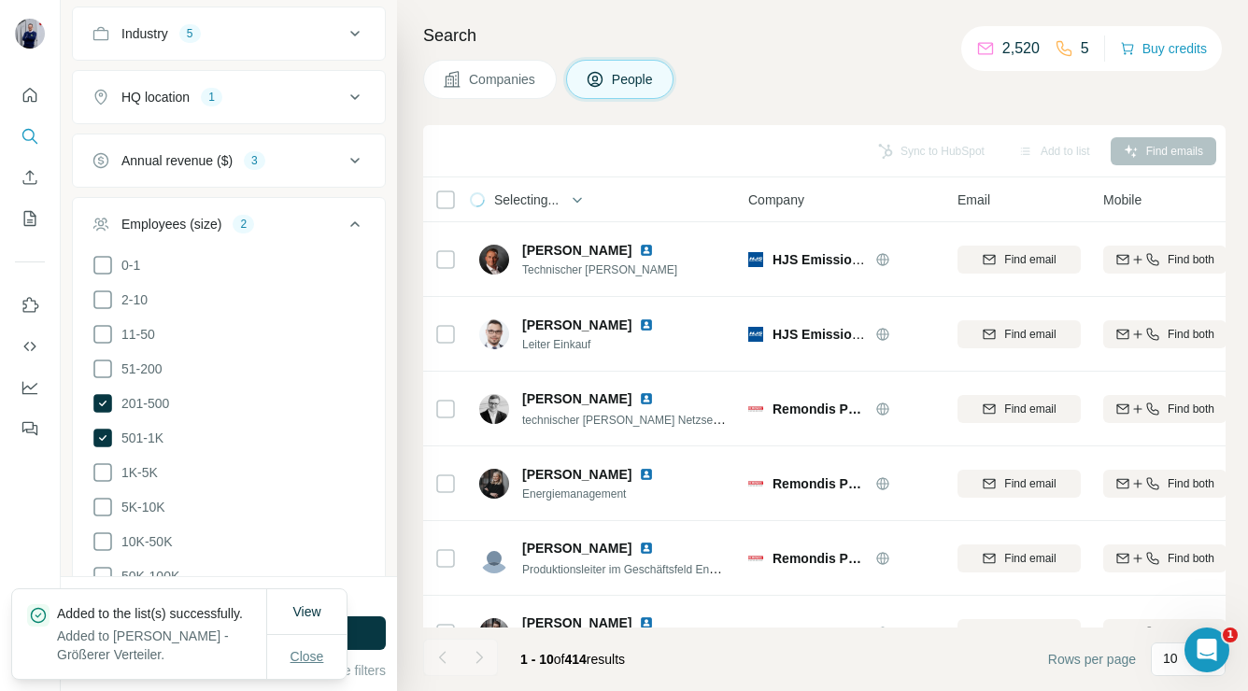
click at [293, 651] on span "Close" at bounding box center [308, 656] width 34 height 19
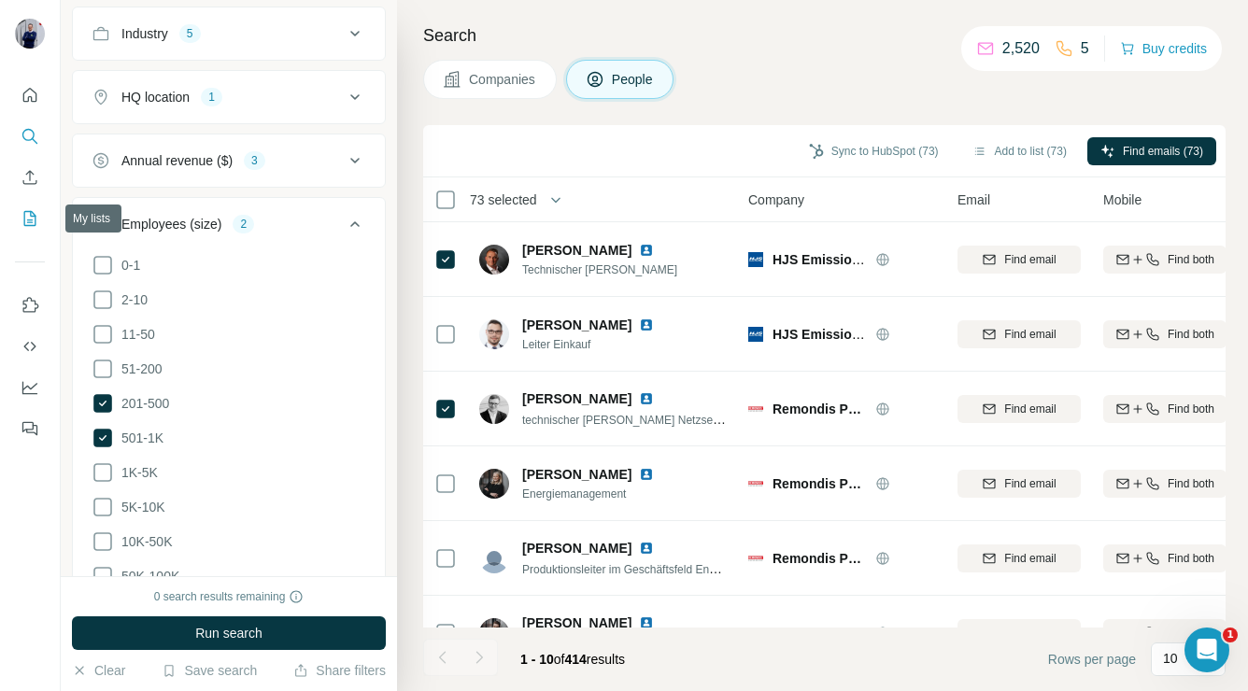
click at [33, 221] on icon "My lists" at bounding box center [30, 218] width 19 height 19
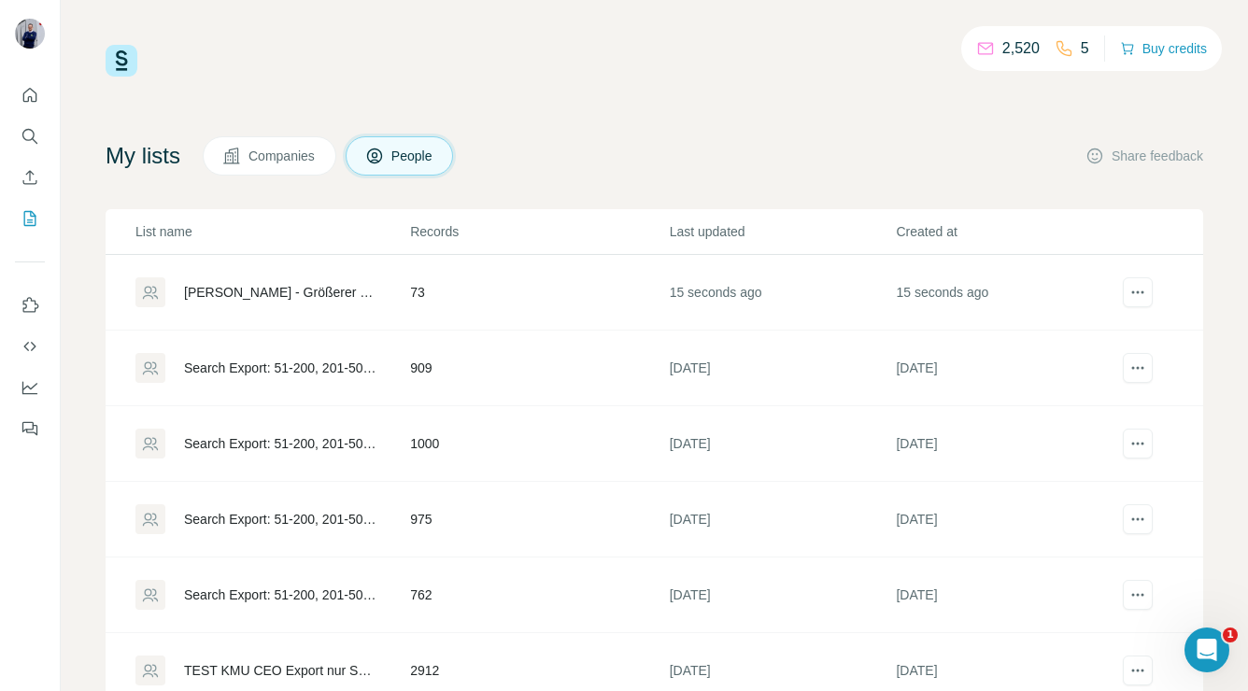
click at [269, 294] on div "[PERSON_NAME] - Größerer Verteiler" at bounding box center [281, 292] width 194 height 19
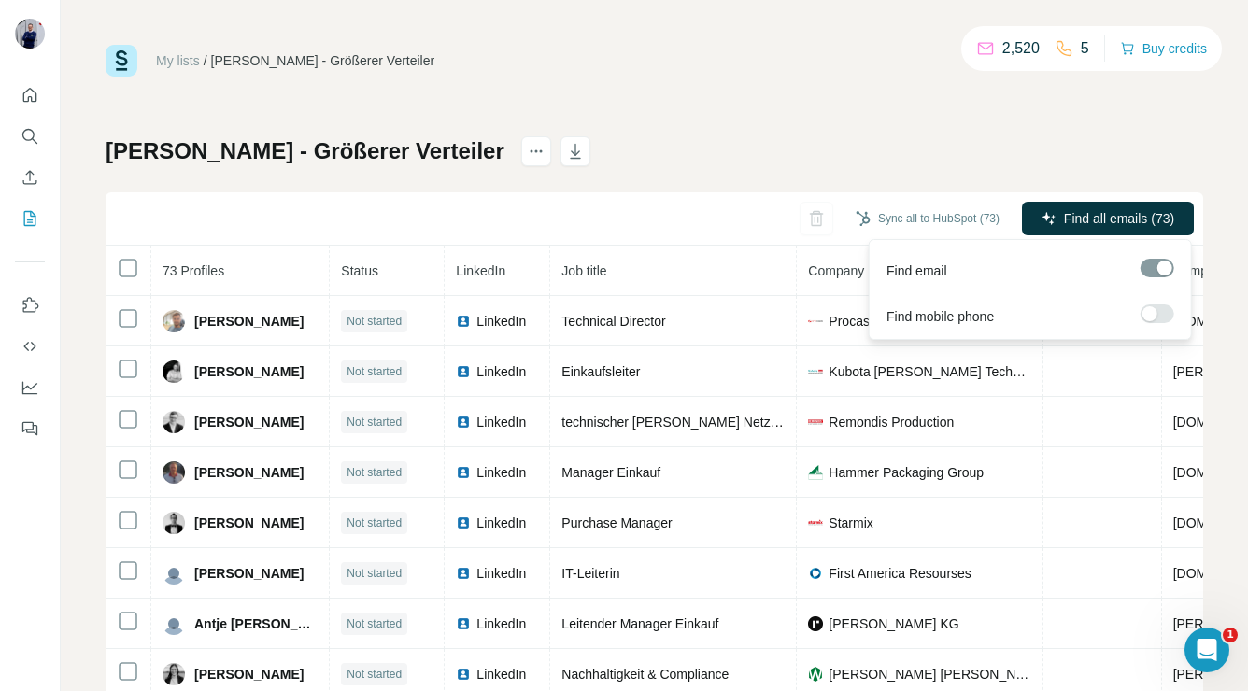
click at [1070, 218] on span "Find all emails (73)" at bounding box center [1119, 218] width 110 height 19
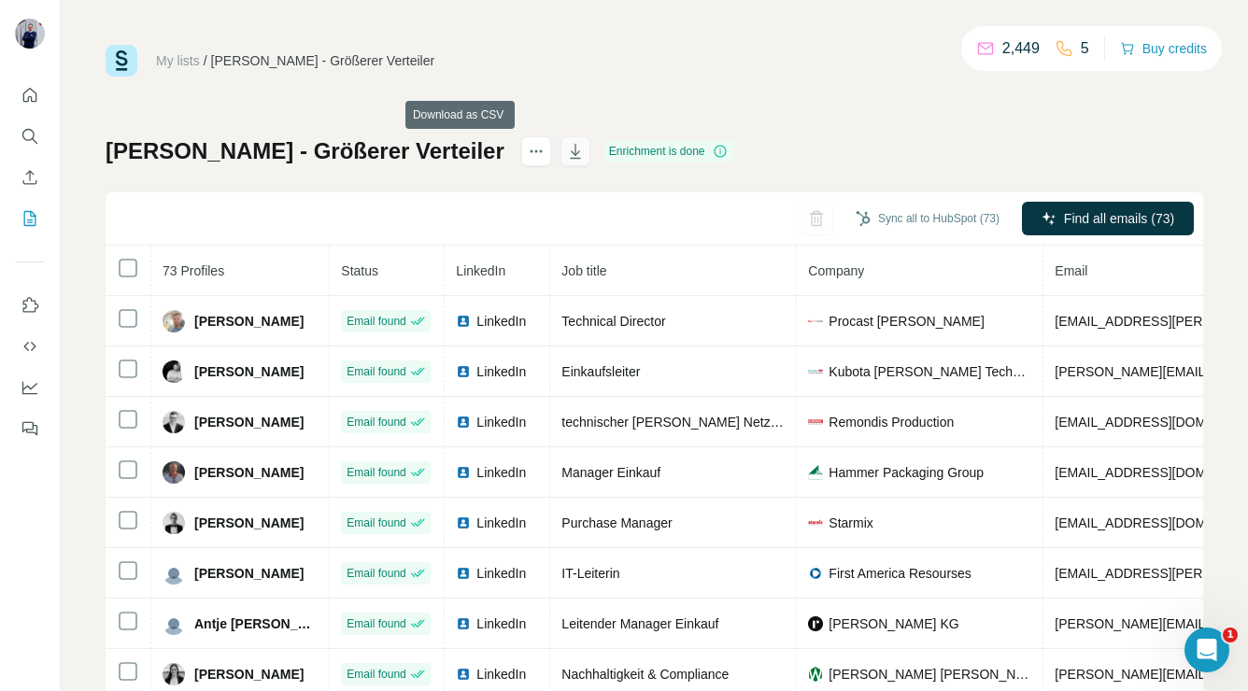
click at [566, 158] on icon "button" at bounding box center [575, 151] width 19 height 19
